Goal: Information Seeking & Learning: Learn about a topic

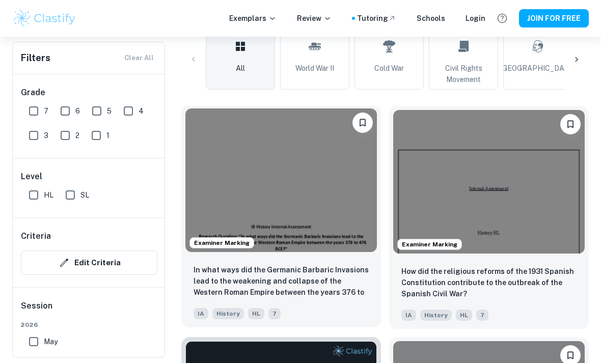
scroll to position [267, 0]
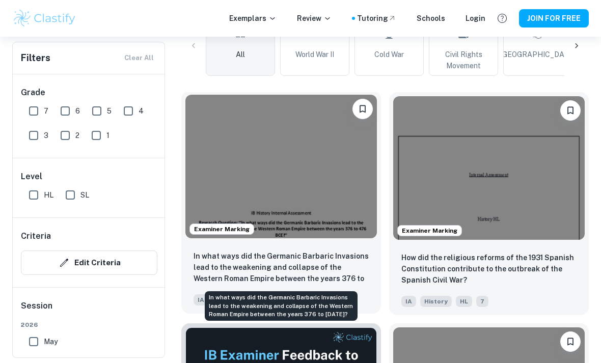
click at [251, 271] on p "In what ways did the Germanic Barbaric Invasions lead to the weakening and coll…" at bounding box center [281, 268] width 175 height 35
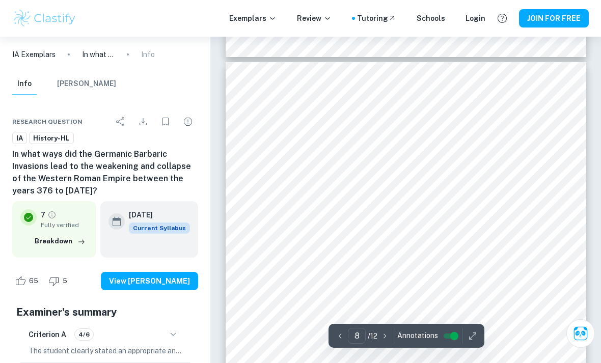
scroll to position [3699, 0]
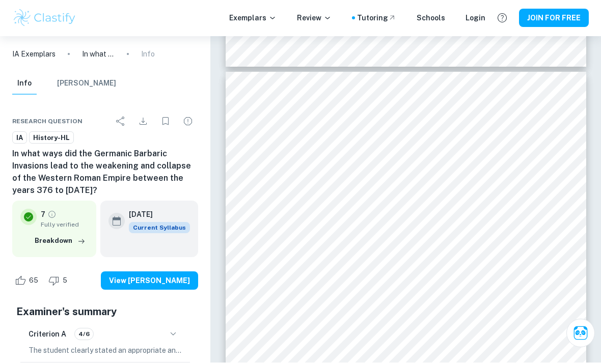
type input "3"
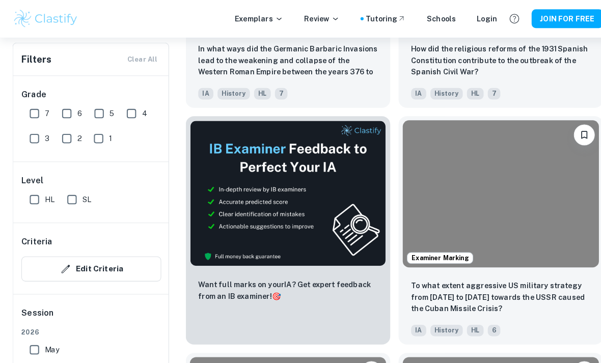
scroll to position [471, 0]
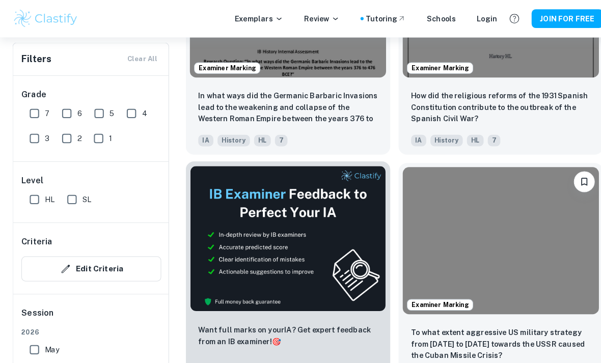
scroll to position [428, 0]
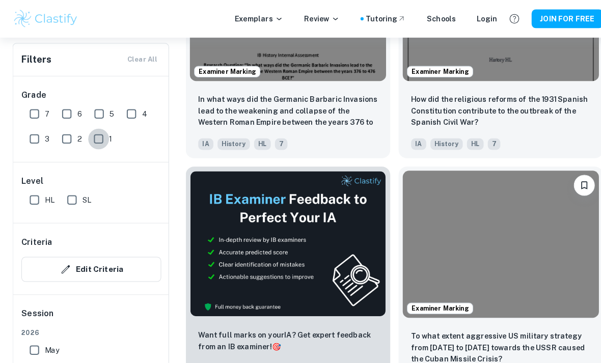
click at [93, 139] on input "1" at bounding box center [96, 135] width 20 height 20
checkbox input "true"
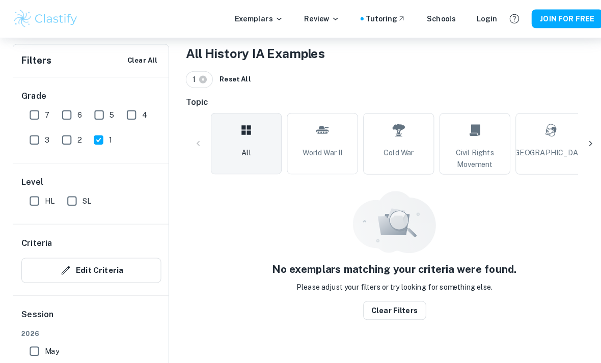
scroll to position [203, 0]
click at [68, 130] on input "2" at bounding box center [65, 136] width 20 height 20
checkbox input "true"
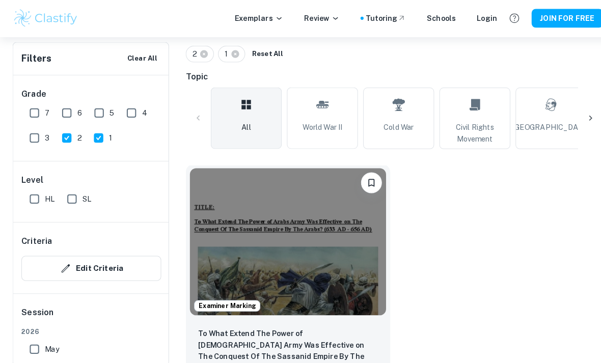
scroll to position [221, 0]
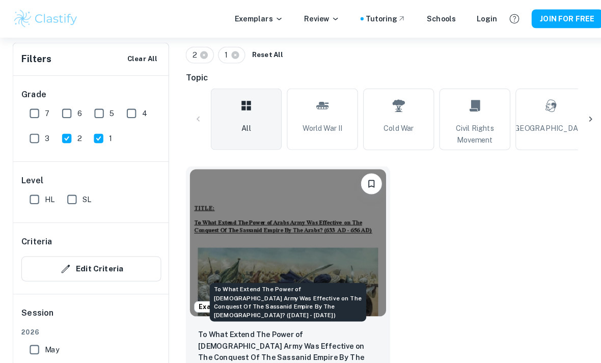
click at [275, 325] on p "To What Extend The Power of Arabs Army Was Effective on The Conquest Of The Sas…" at bounding box center [281, 339] width 175 height 35
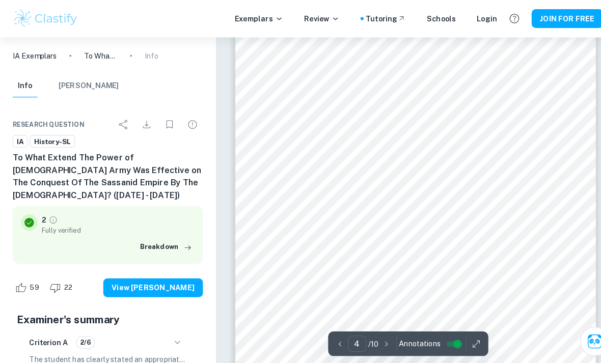
scroll to position [1611, 0]
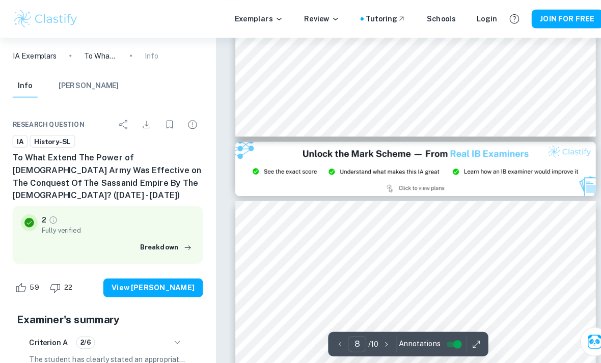
type input "9"
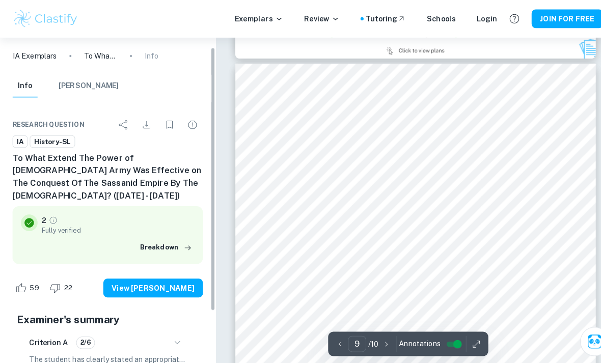
scroll to position [42, 0]
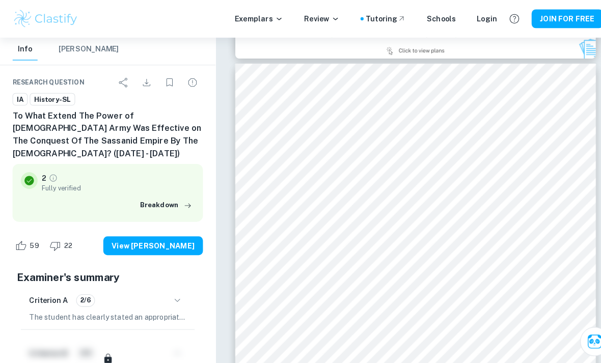
click at [172, 287] on icon "button" at bounding box center [173, 293] width 12 height 12
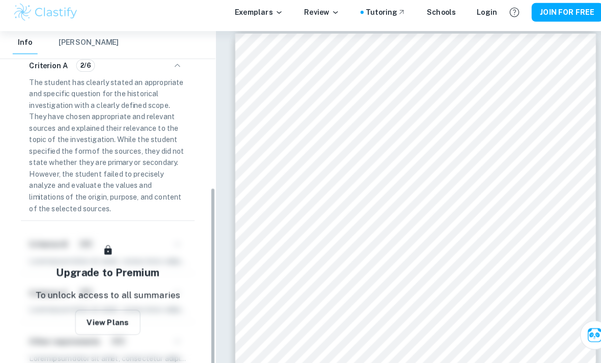
scroll to position [3867, 0]
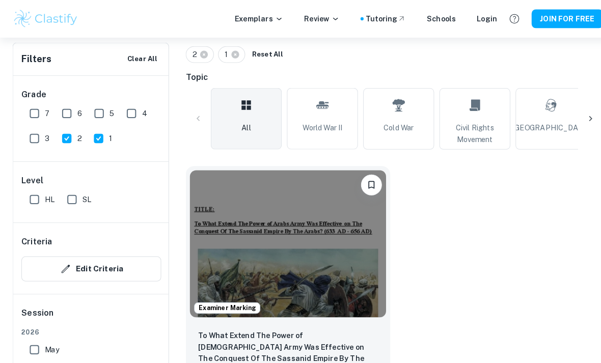
scroll to position [220, 0]
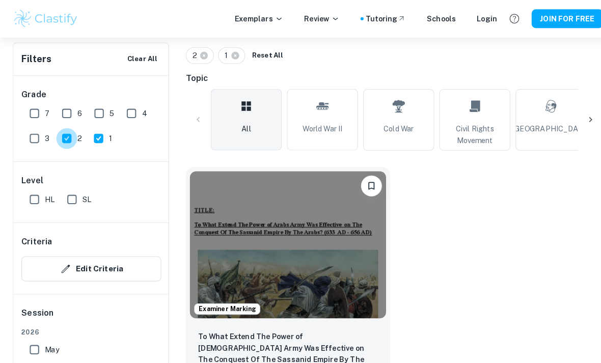
click at [71, 134] on input "2" at bounding box center [65, 135] width 20 height 20
checkbox input "false"
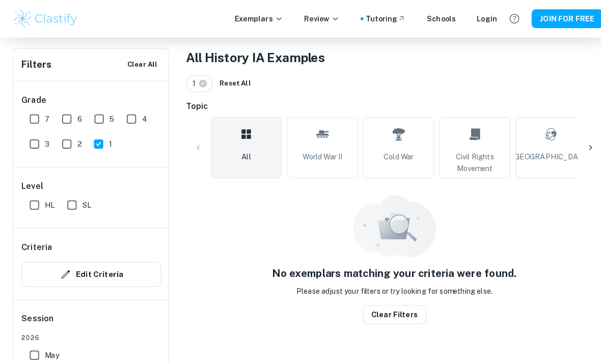
scroll to position [203, 0]
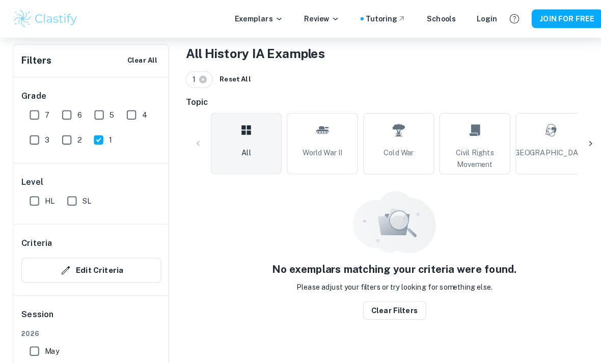
click at [101, 138] on input "1" at bounding box center [96, 136] width 20 height 20
checkbox input "false"
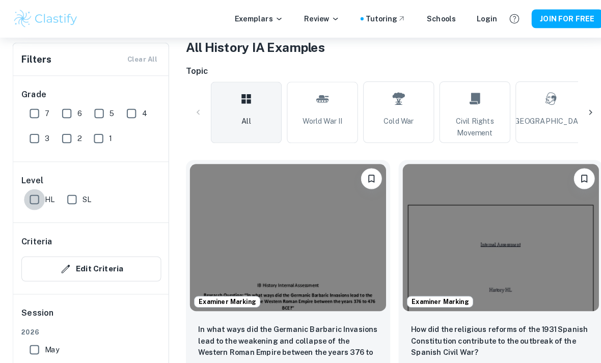
click at [33, 201] on input "HL" at bounding box center [33, 195] width 20 height 20
checkbox input "true"
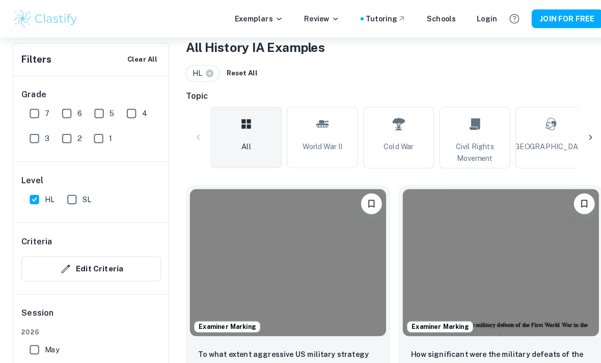
click at [34, 109] on input "7" at bounding box center [33, 111] width 20 height 20
checkbox input "true"
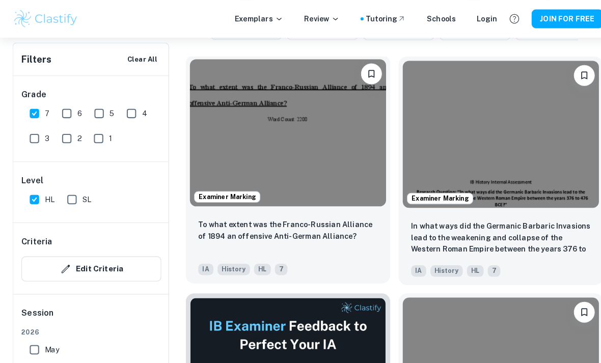
scroll to position [328, 0]
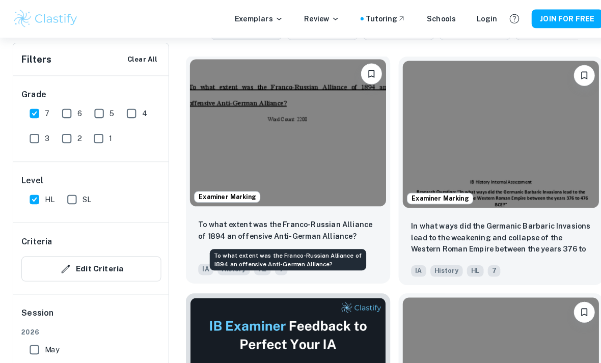
click at [286, 230] on p "To what extent was the Franco-Russian Alliance of 1894 an offensive Anti-German…" at bounding box center [281, 225] width 175 height 22
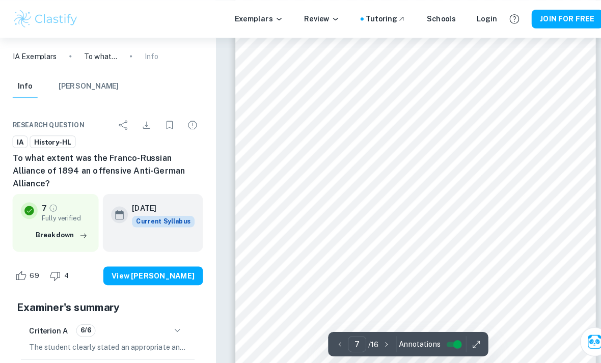
scroll to position [3270, 0]
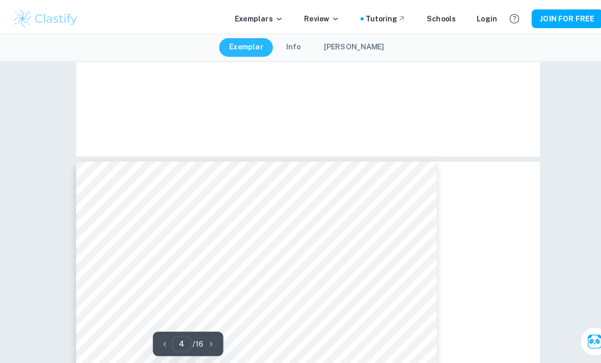
type input "3"
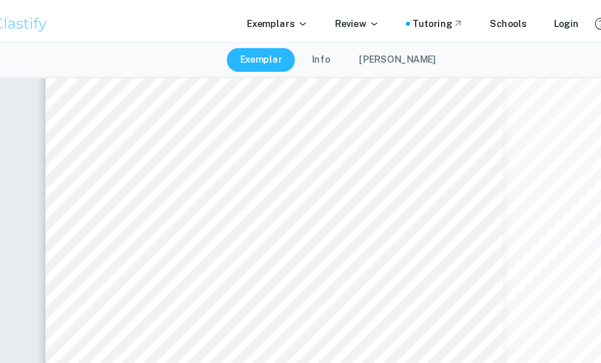
scroll to position [1560, 0]
